Goal: Task Accomplishment & Management: Complete application form

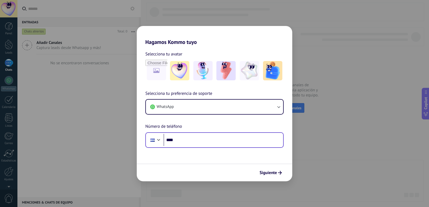
click at [225, 147] on div "Phone ****" at bounding box center [214, 140] width 138 height 16
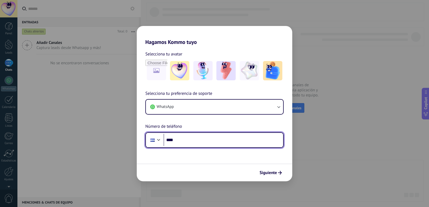
click at [214, 141] on input "****" at bounding box center [224, 140] width 120 height 12
type input "**********"
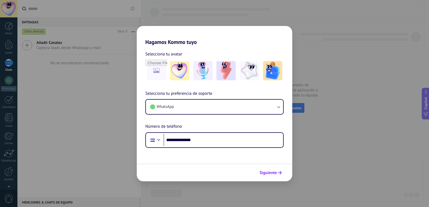
click at [270, 174] on span "Siguiente" at bounding box center [267, 173] width 17 height 4
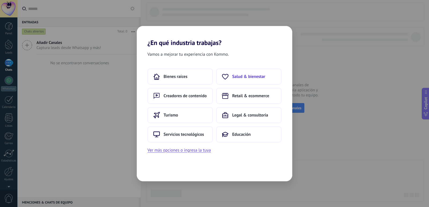
click at [240, 77] on span "Salud & bienestar" at bounding box center [248, 76] width 33 height 5
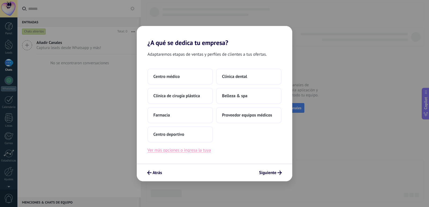
click at [172, 152] on button "Ver más opciones o ingresa la tuya" at bounding box center [178, 150] width 63 height 7
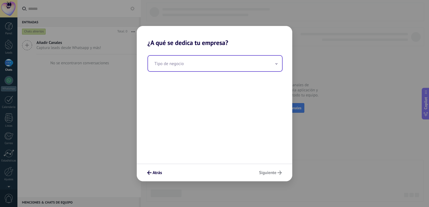
click at [227, 68] on input "text" at bounding box center [215, 64] width 134 height 16
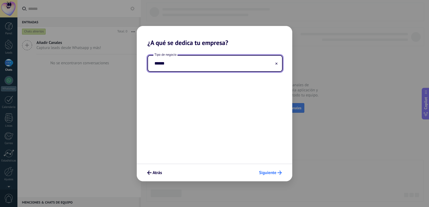
type input "******"
click at [271, 173] on span "Siguiente" at bounding box center [267, 173] width 17 height 4
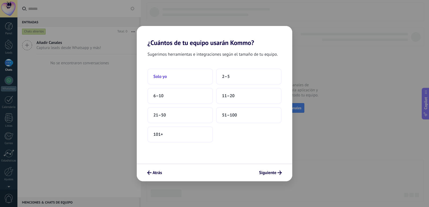
click at [162, 73] on button "Solo yo" at bounding box center [179, 77] width 65 height 16
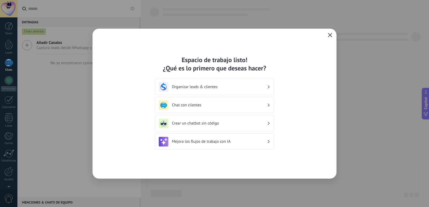
click at [330, 35] on use "button" at bounding box center [330, 35] width 4 height 4
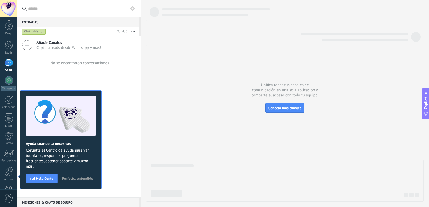
scroll to position [16, 0]
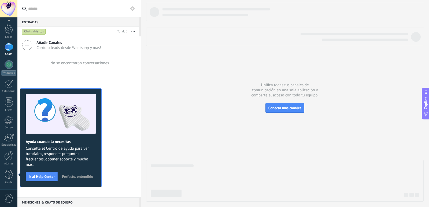
click at [133, 7] on icon at bounding box center [132, 8] width 4 height 4
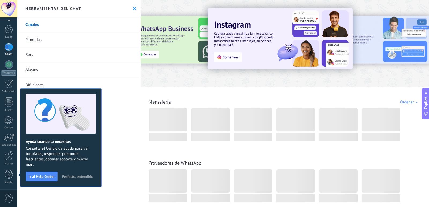
click at [133, 9] on icon at bounding box center [134, 8] width 3 height 3
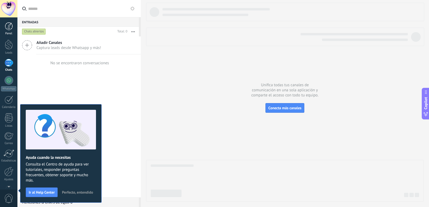
click at [9, 24] on div at bounding box center [9, 26] width 8 height 8
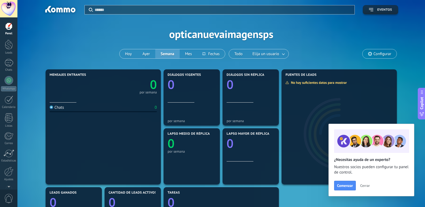
click at [370, 10] on use "button" at bounding box center [371, 9] width 4 height 3
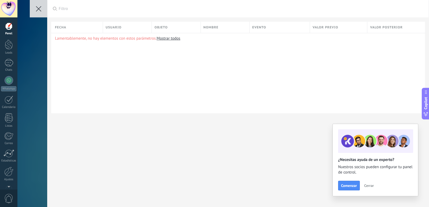
click at [8, 27] on div at bounding box center [9, 26] width 8 height 8
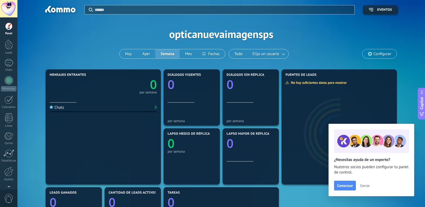
click at [366, 183] on button "Cerrar" at bounding box center [365, 186] width 14 height 8
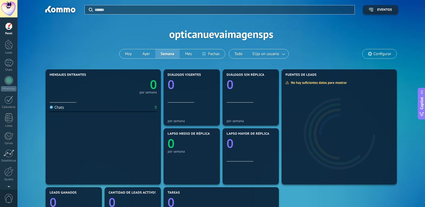
click at [369, 52] on icon at bounding box center [370, 54] width 4 height 4
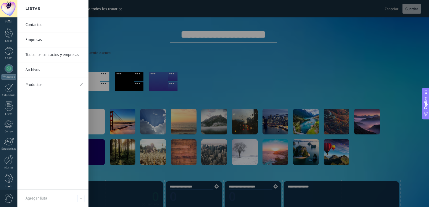
scroll to position [16, 0]
click at [6, 196] on span "0" at bounding box center [8, 198] width 9 height 9
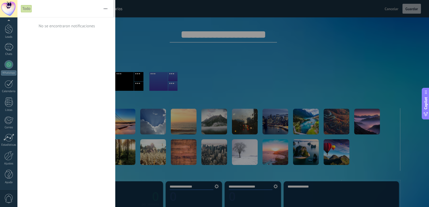
click at [11, 200] on span "0" at bounding box center [8, 198] width 9 height 9
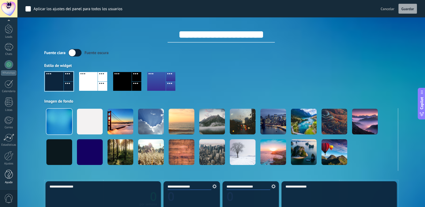
click at [8, 179] on div at bounding box center [9, 174] width 8 height 9
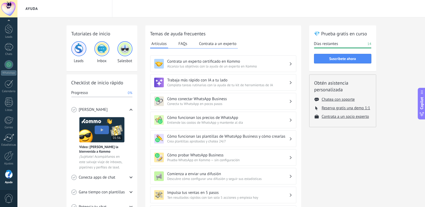
click at [8, 197] on span "0" at bounding box center [8, 198] width 9 height 9
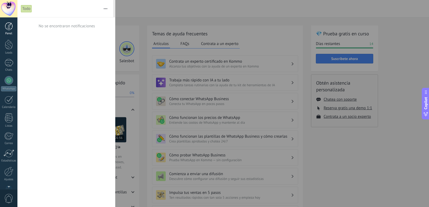
click at [7, 25] on div at bounding box center [9, 26] width 8 height 8
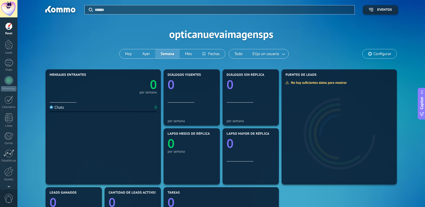
click at [7, 5] on div at bounding box center [8, 8] width 17 height 17
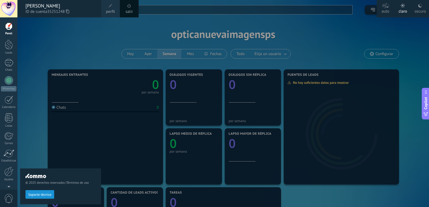
click at [128, 7] on span at bounding box center [129, 6] width 4 height 4
